Goal: Transaction & Acquisition: Purchase product/service

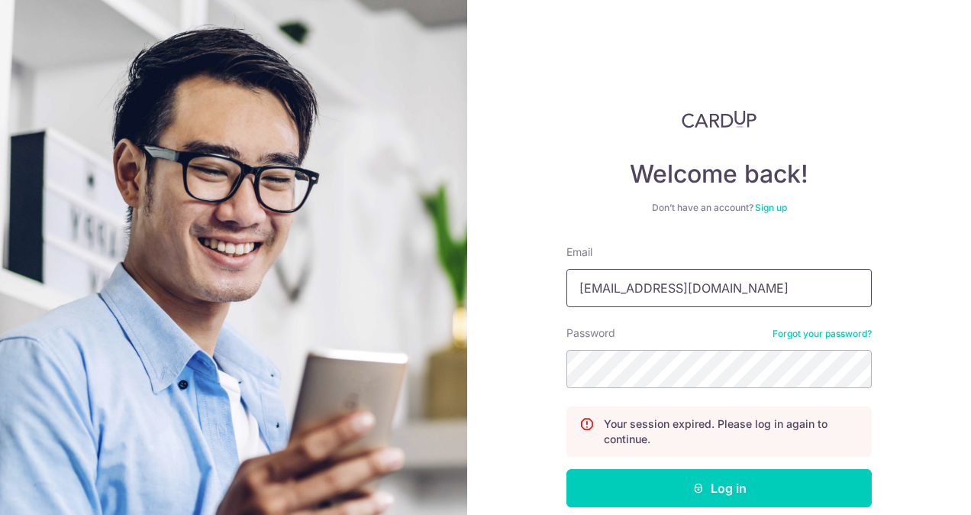
click at [615, 286] on input "[EMAIL_ADDRESS][DOMAIN_NAME]" at bounding box center [719, 288] width 305 height 38
click at [535, 399] on div "Welcome back! Don’t have an account? Sign up Email [EMAIL_ADDRESS][DOMAIN_NAME]…" at bounding box center [719, 257] width 504 height 515
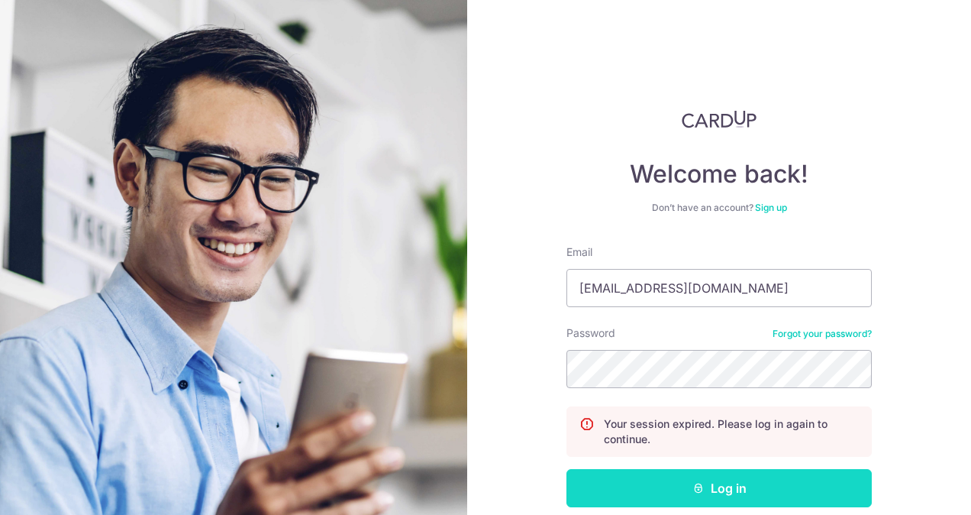
click at [628, 483] on button "Log in" at bounding box center [719, 488] width 305 height 38
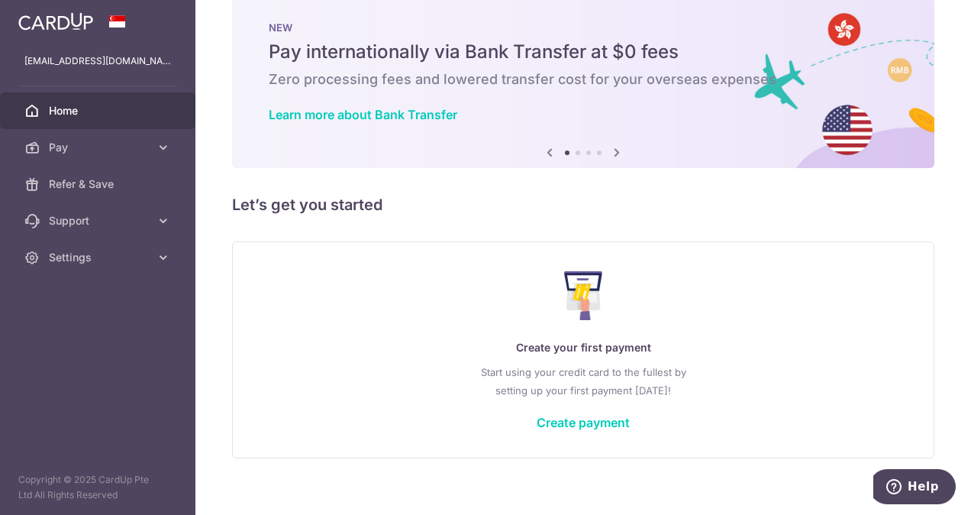
scroll to position [43, 0]
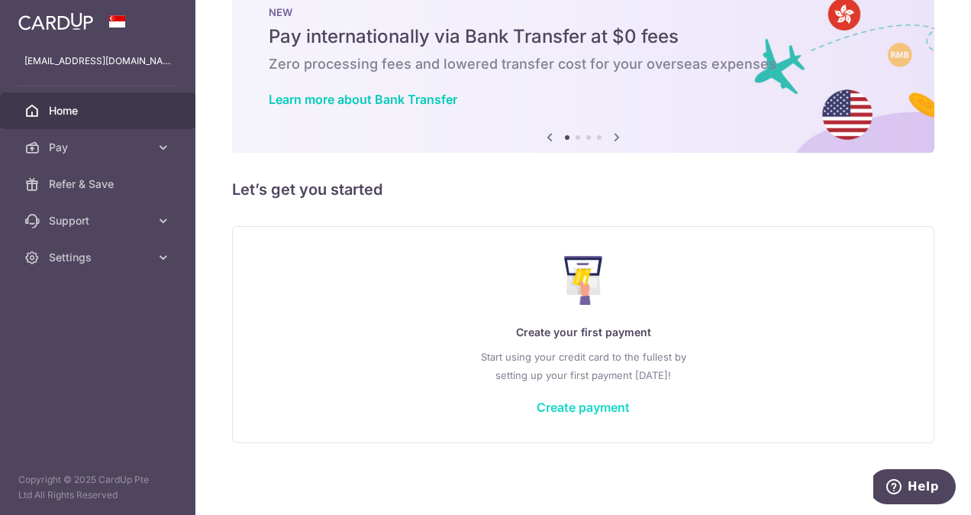
click at [596, 399] on link "Create payment" at bounding box center [583, 406] width 93 height 15
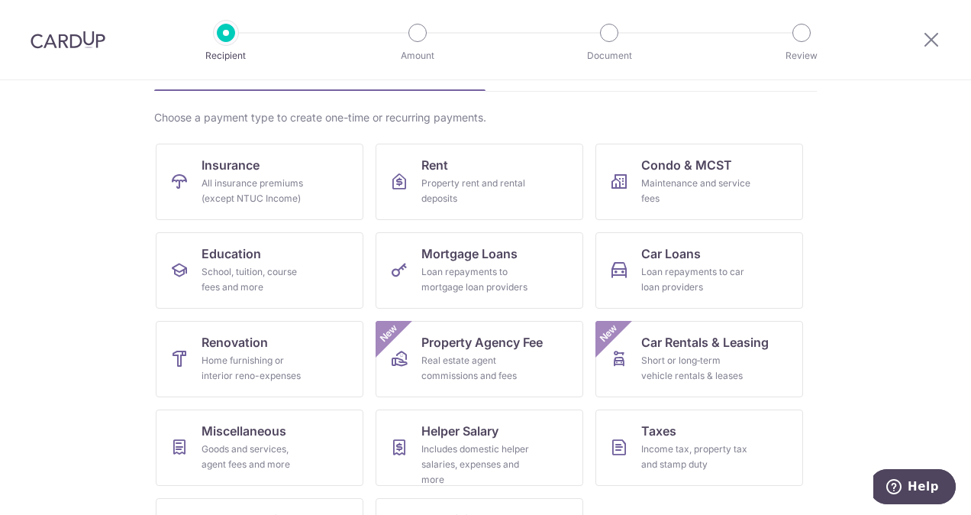
scroll to position [15, 0]
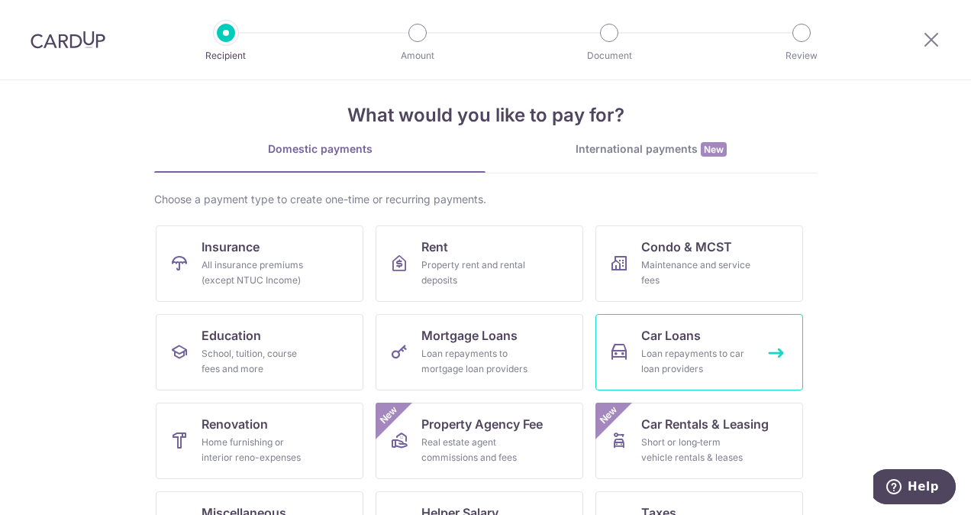
click at [715, 360] on div "Loan repayments to car loan providers" at bounding box center [696, 361] width 110 height 31
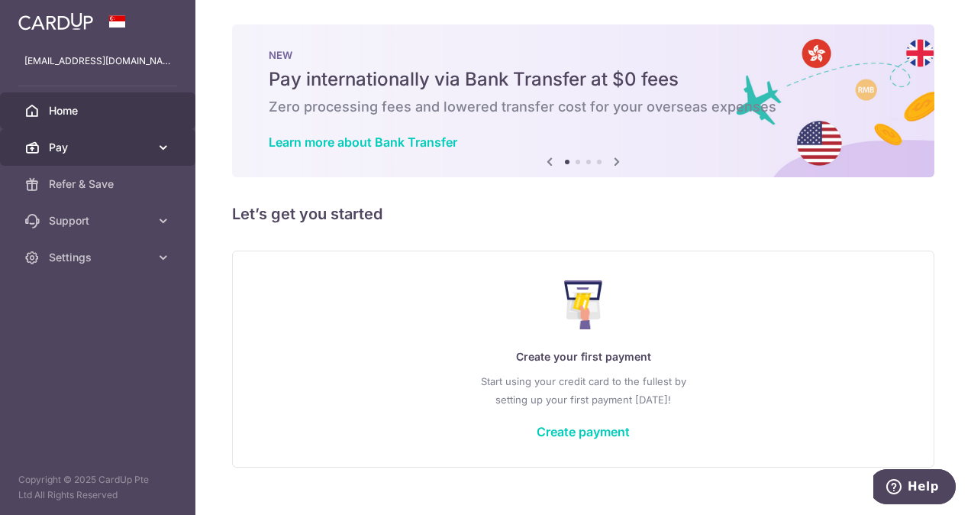
click at [145, 149] on span "Pay" at bounding box center [99, 147] width 101 height 15
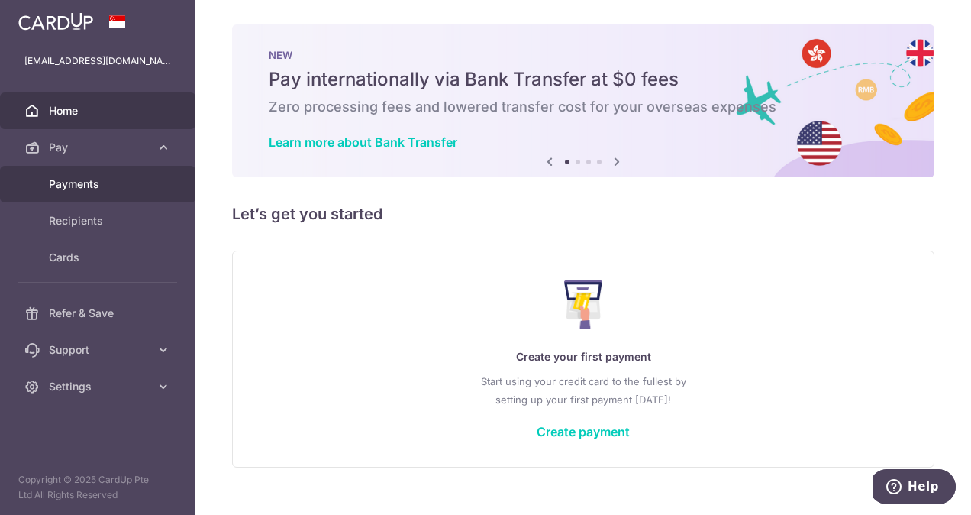
click at [98, 182] on span "Payments" at bounding box center [99, 183] width 101 height 15
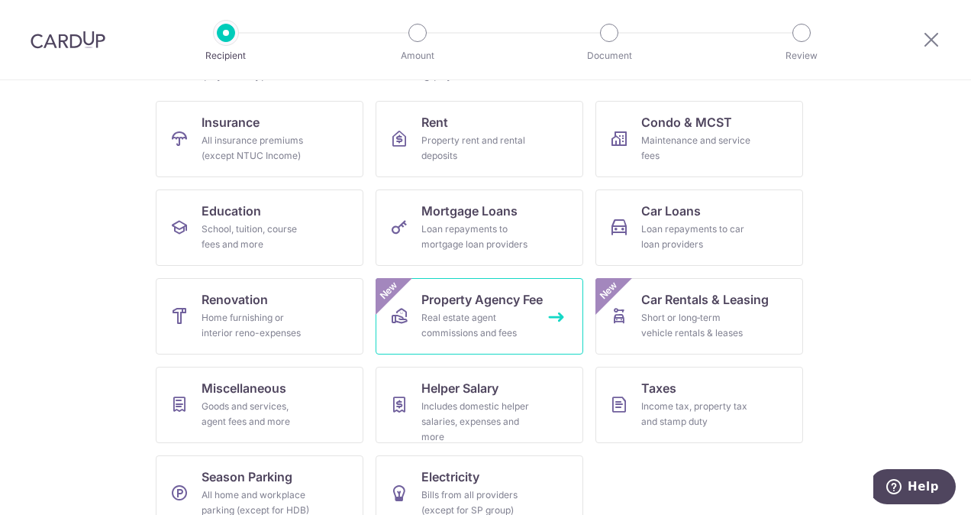
scroll to position [168, 0]
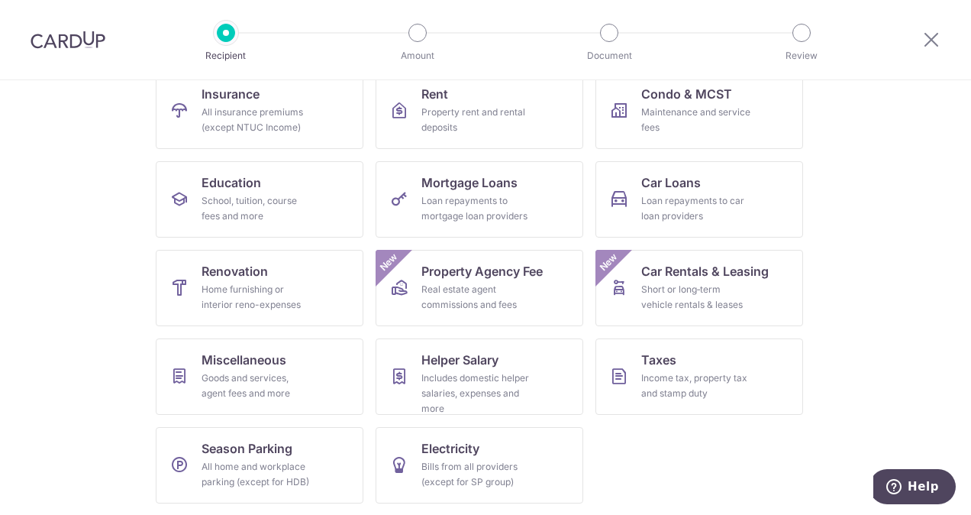
click at [126, 354] on section "What would you like to pay for? Domestic payments International payments New Ch…" at bounding box center [485, 297] width 971 height 434
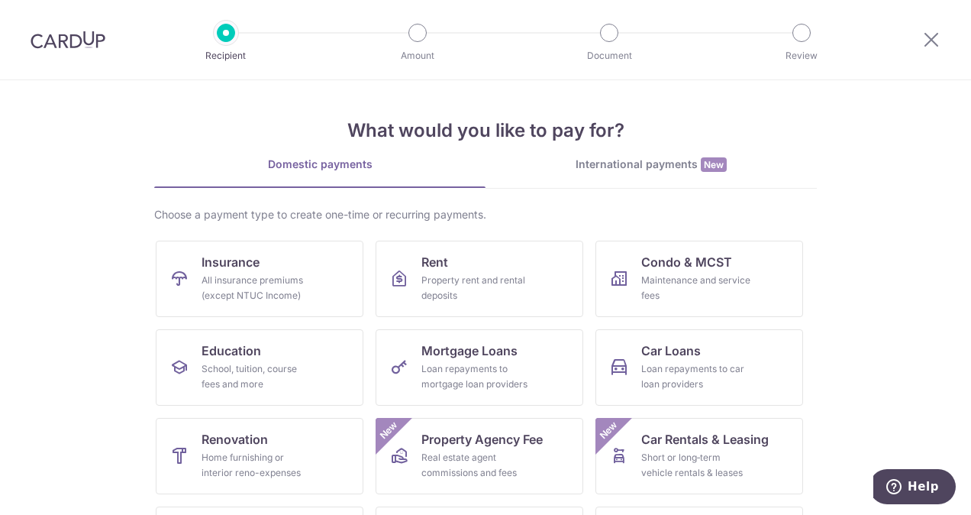
click at [643, 163] on div "International payments New" at bounding box center [651, 165] width 331 height 16
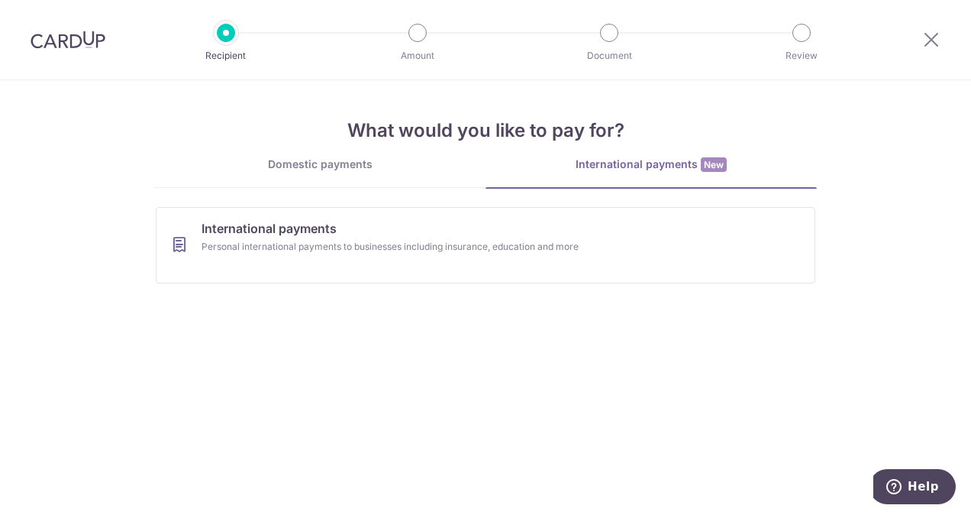
click at [403, 171] on div "Domestic payments" at bounding box center [319, 164] width 331 height 15
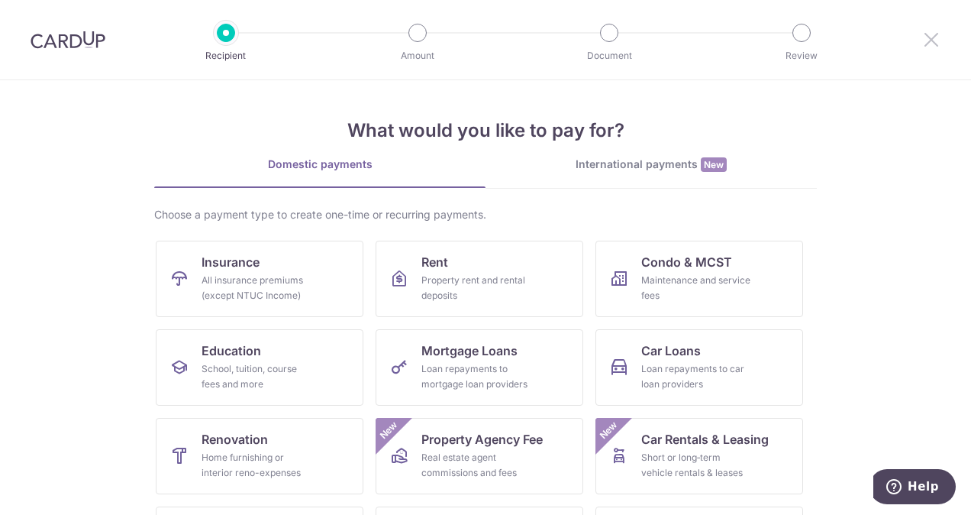
click at [928, 37] on icon at bounding box center [931, 39] width 18 height 19
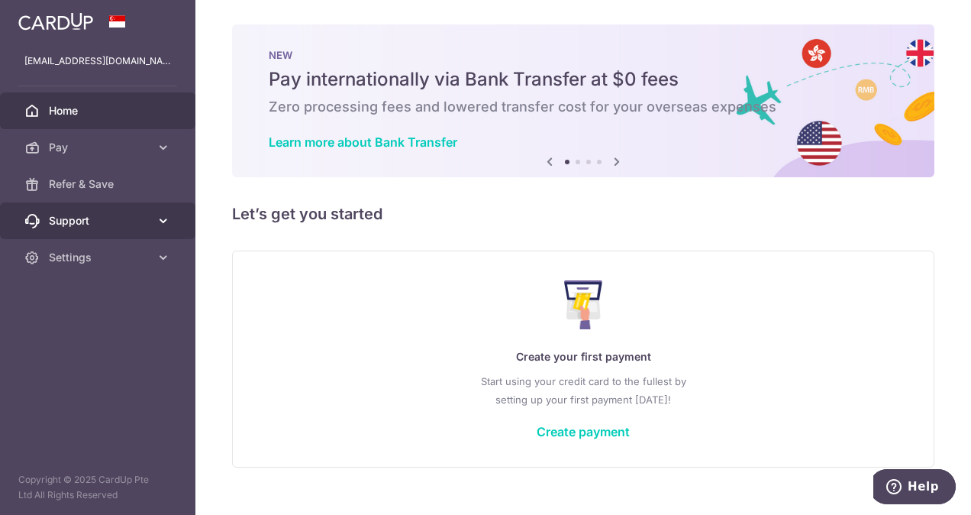
click at [159, 220] on icon at bounding box center [163, 220] width 15 height 15
click at [160, 221] on icon at bounding box center [163, 220] width 15 height 15
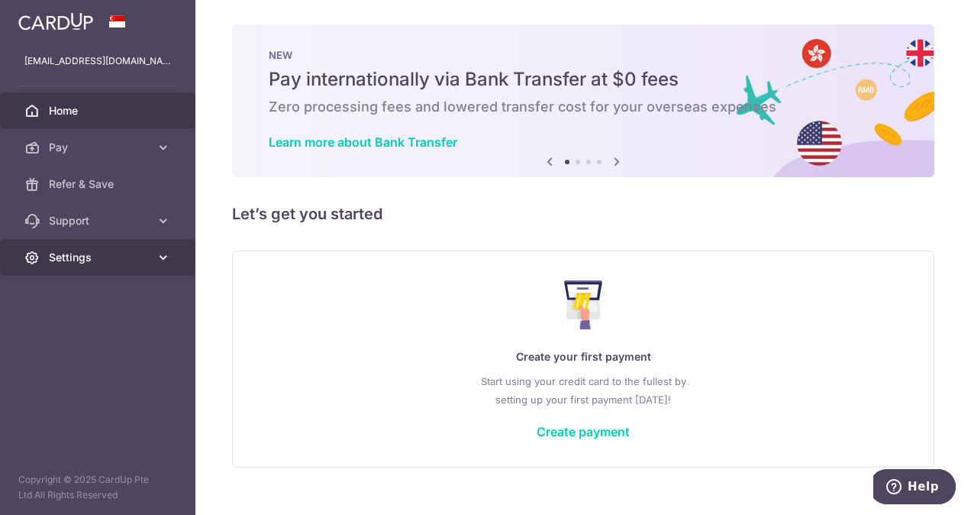
click at [159, 257] on icon at bounding box center [163, 257] width 15 height 15
click at [160, 257] on icon at bounding box center [163, 257] width 15 height 15
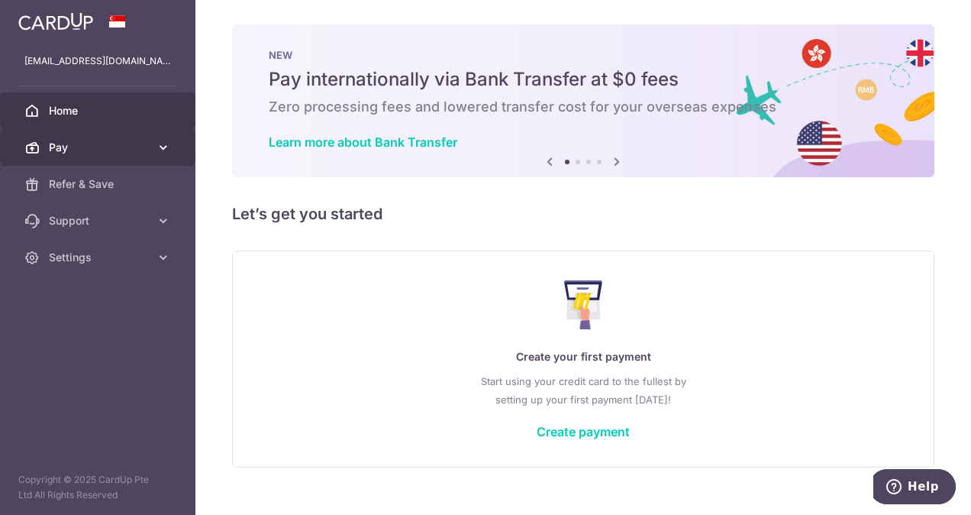
click at [157, 157] on link "Pay" at bounding box center [97, 147] width 195 height 37
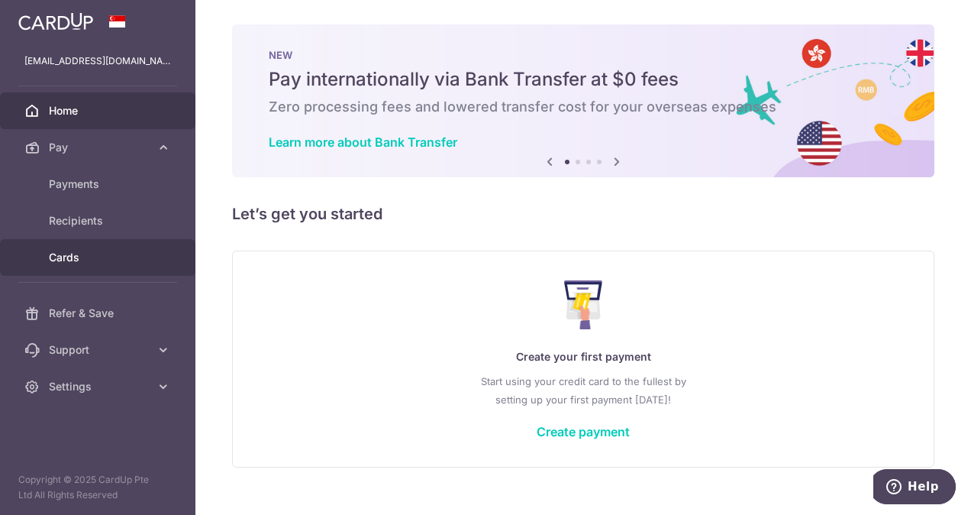
click at [106, 244] on link "Cards" at bounding box center [97, 257] width 195 height 37
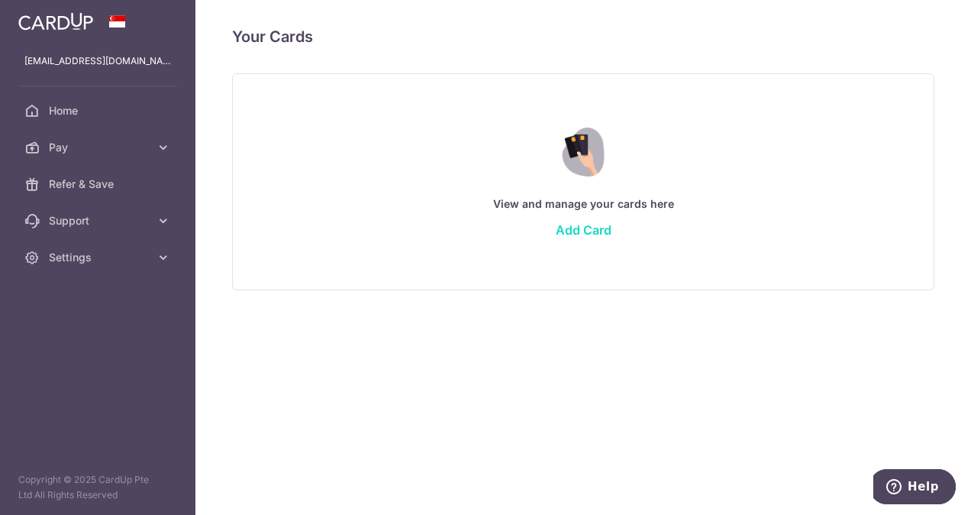
click at [599, 228] on link "Add Card" at bounding box center [584, 229] width 56 height 15
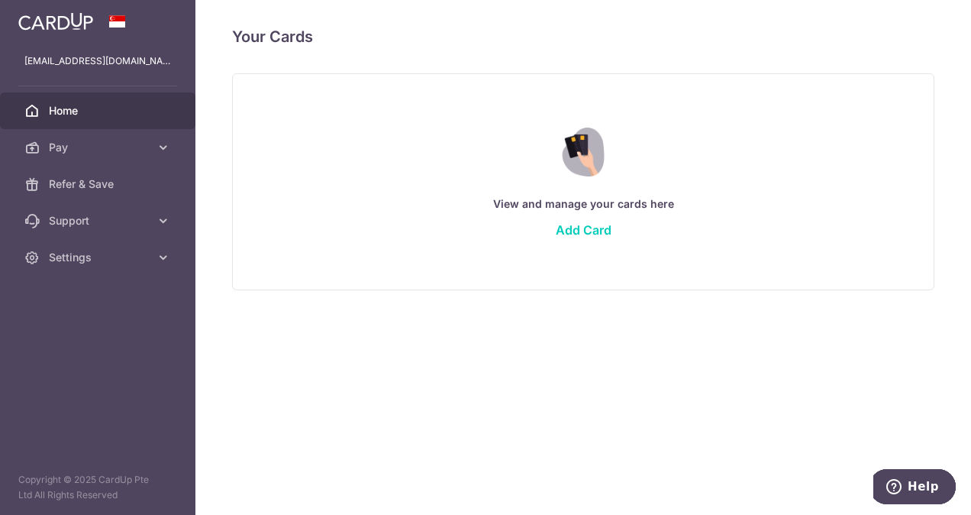
click at [137, 116] on span "Home" at bounding box center [99, 110] width 101 height 15
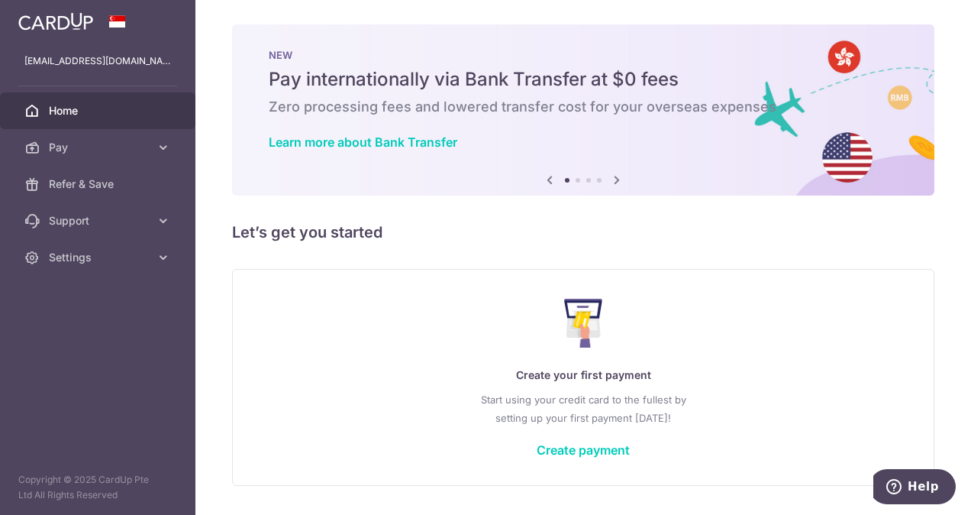
drag, startPoint x: 614, startPoint y: 170, endPoint x: 612, endPoint y: 178, distance: 8.5
click at [615, 174] on div "NEW Pay internationally via Bank Transfer at $0 fees Zero processing fees and l…" at bounding box center [583, 109] width 702 height 171
click at [612, 179] on icon at bounding box center [617, 179] width 18 height 19
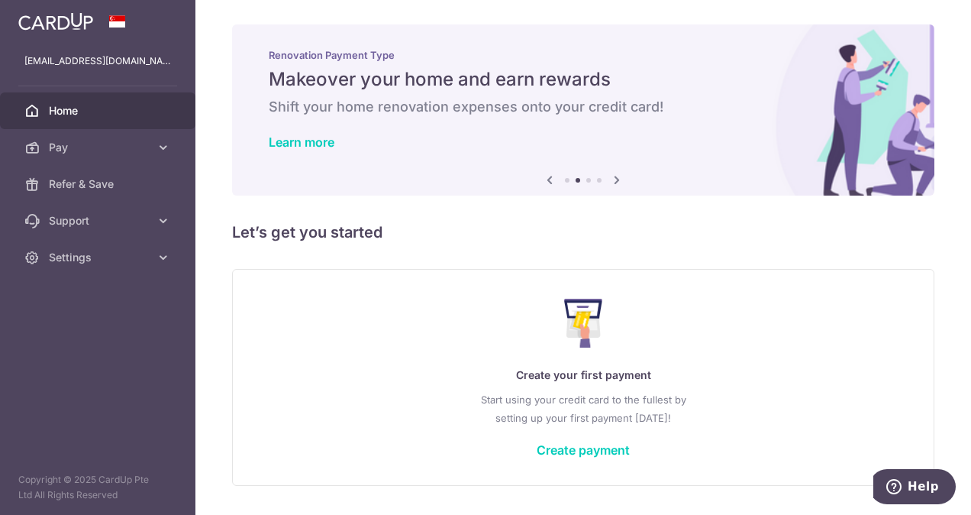
click at [612, 179] on icon at bounding box center [617, 179] width 18 height 19
click at [608, 179] on icon at bounding box center [617, 179] width 18 height 19
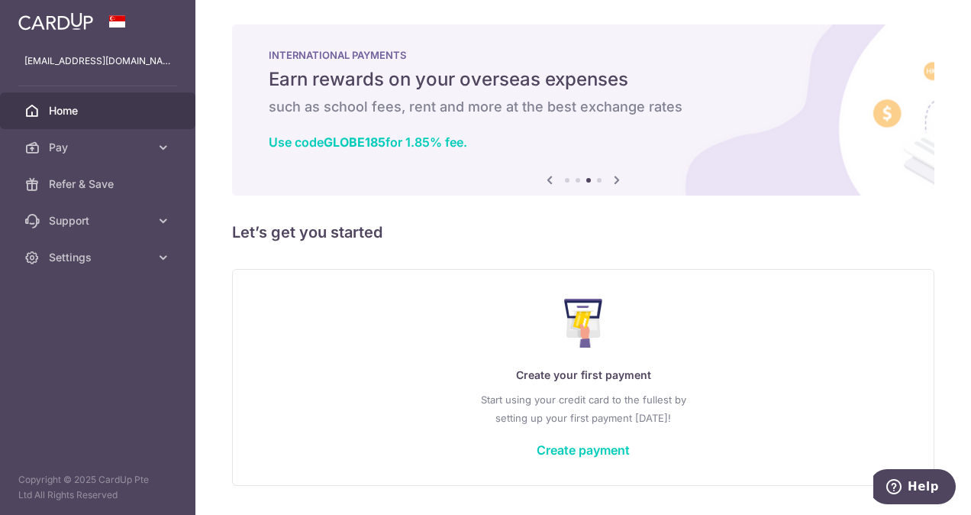
click at [548, 179] on icon at bounding box center [550, 179] width 18 height 19
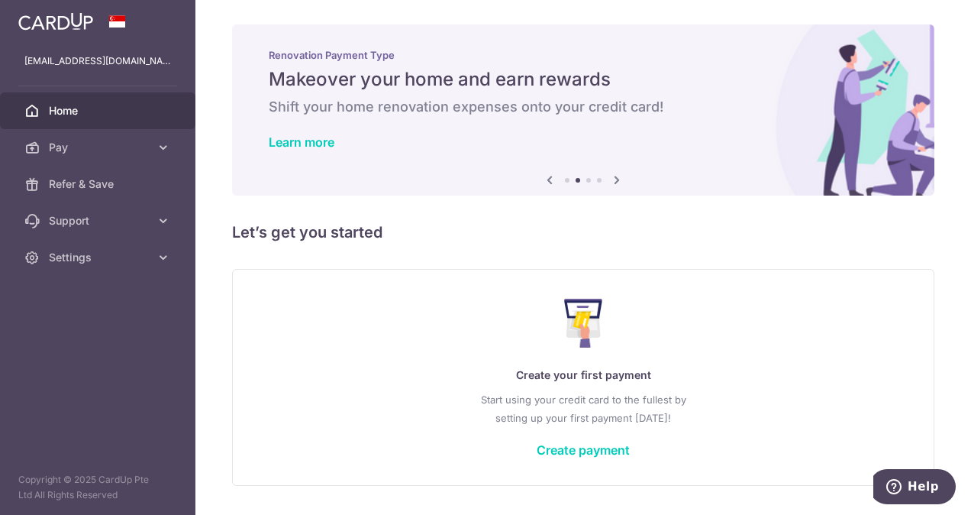
click at [548, 179] on icon at bounding box center [550, 179] width 18 height 19
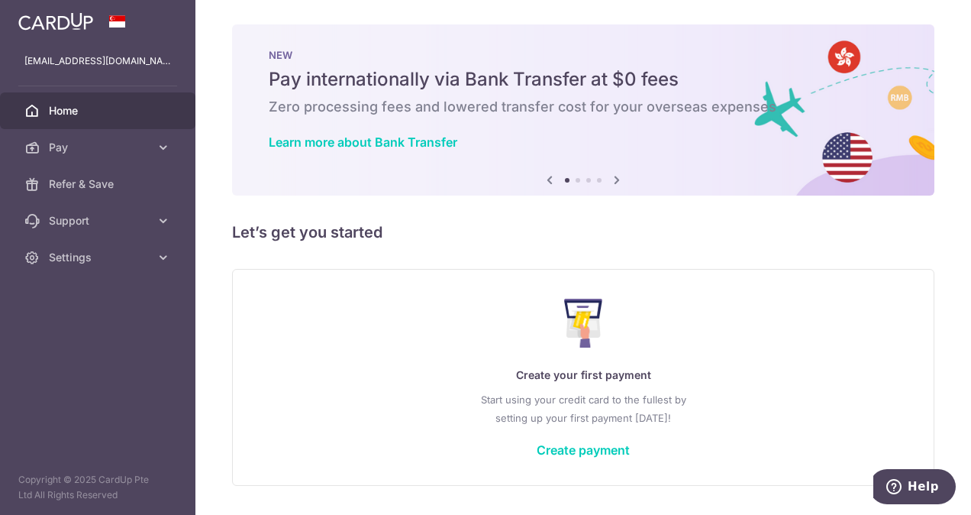
click at [548, 179] on icon at bounding box center [550, 179] width 18 height 19
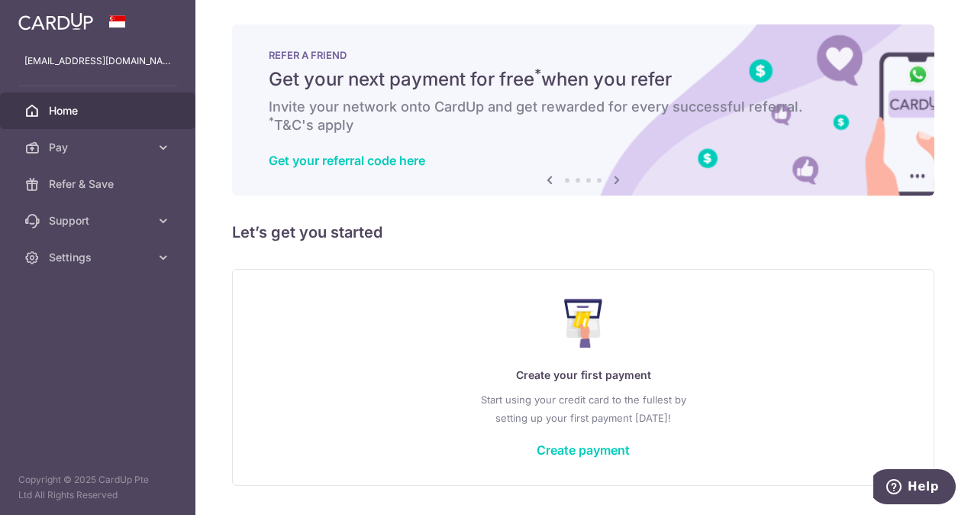
click at [548, 179] on icon at bounding box center [550, 179] width 18 height 19
